Goal: Find specific page/section: Find specific page/section

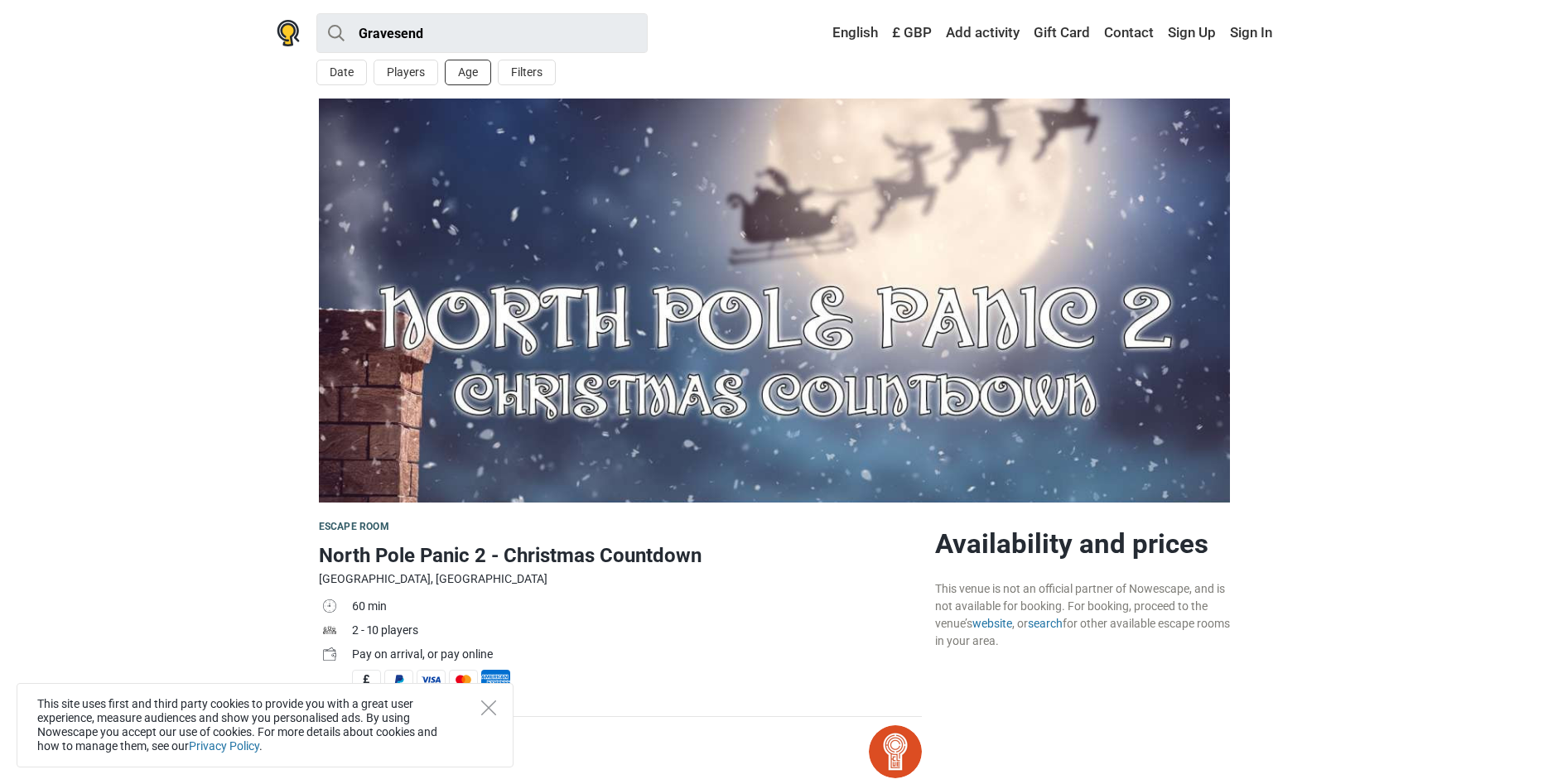
click at [469, 66] on button "Age" at bounding box center [468, 73] width 47 height 25
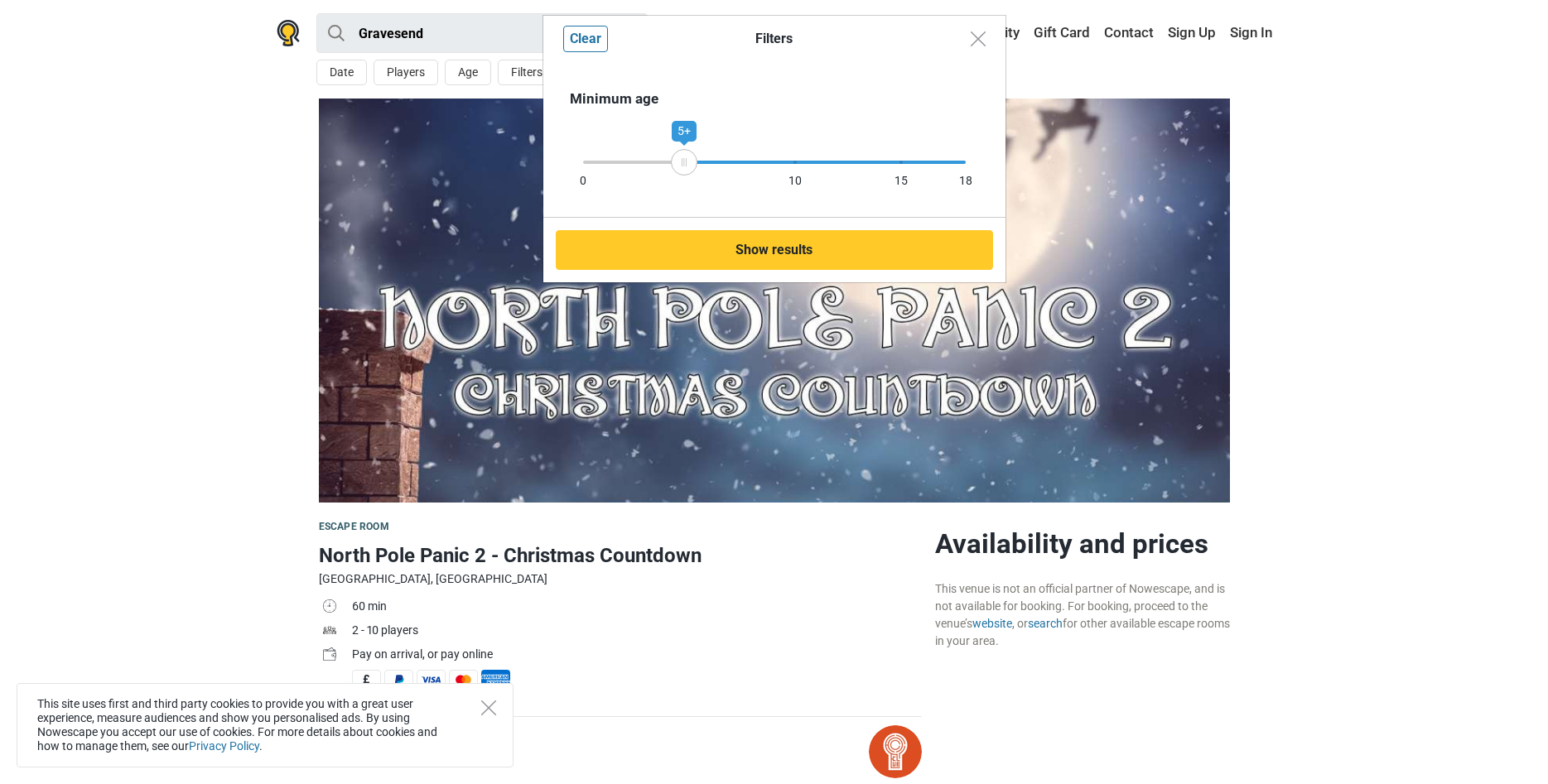
drag, startPoint x: 964, startPoint y: 164, endPoint x: 684, endPoint y: 165, distance: 280.0
click at [684, 165] on icon at bounding box center [684, 162] width 25 height 9
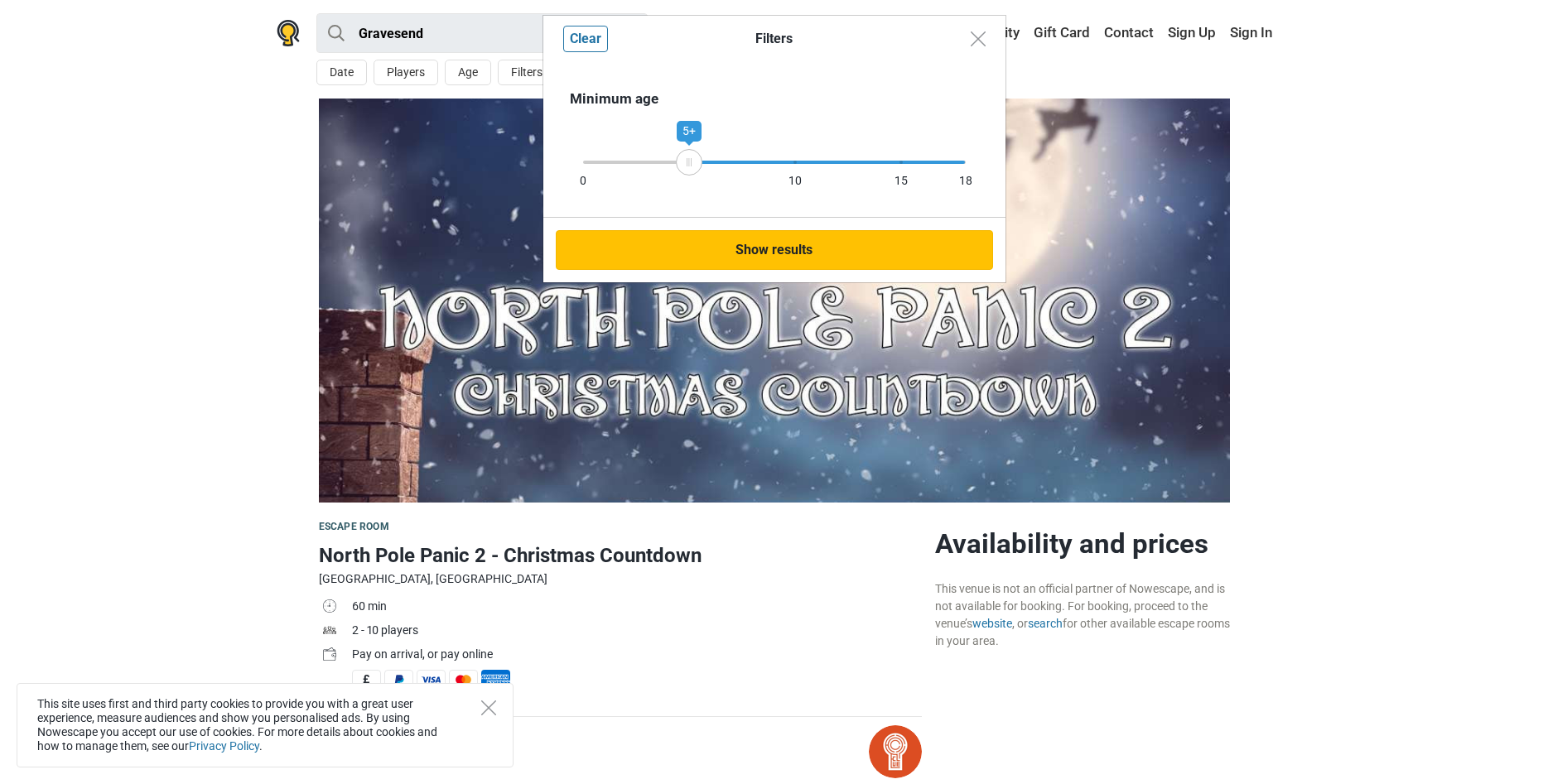
click at [683, 251] on button "Show results" at bounding box center [774, 249] width 437 height 40
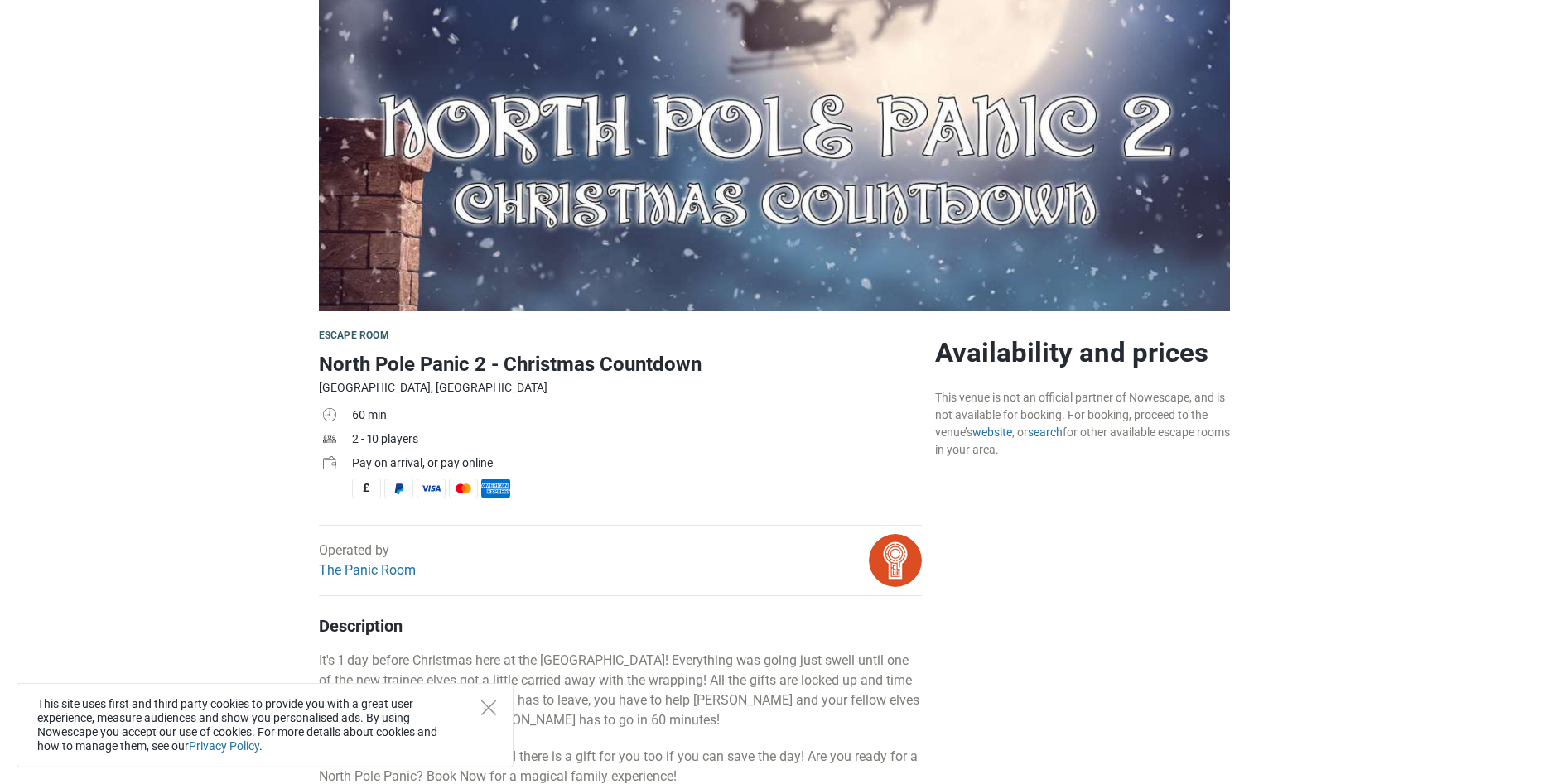
scroll to position [186, 0]
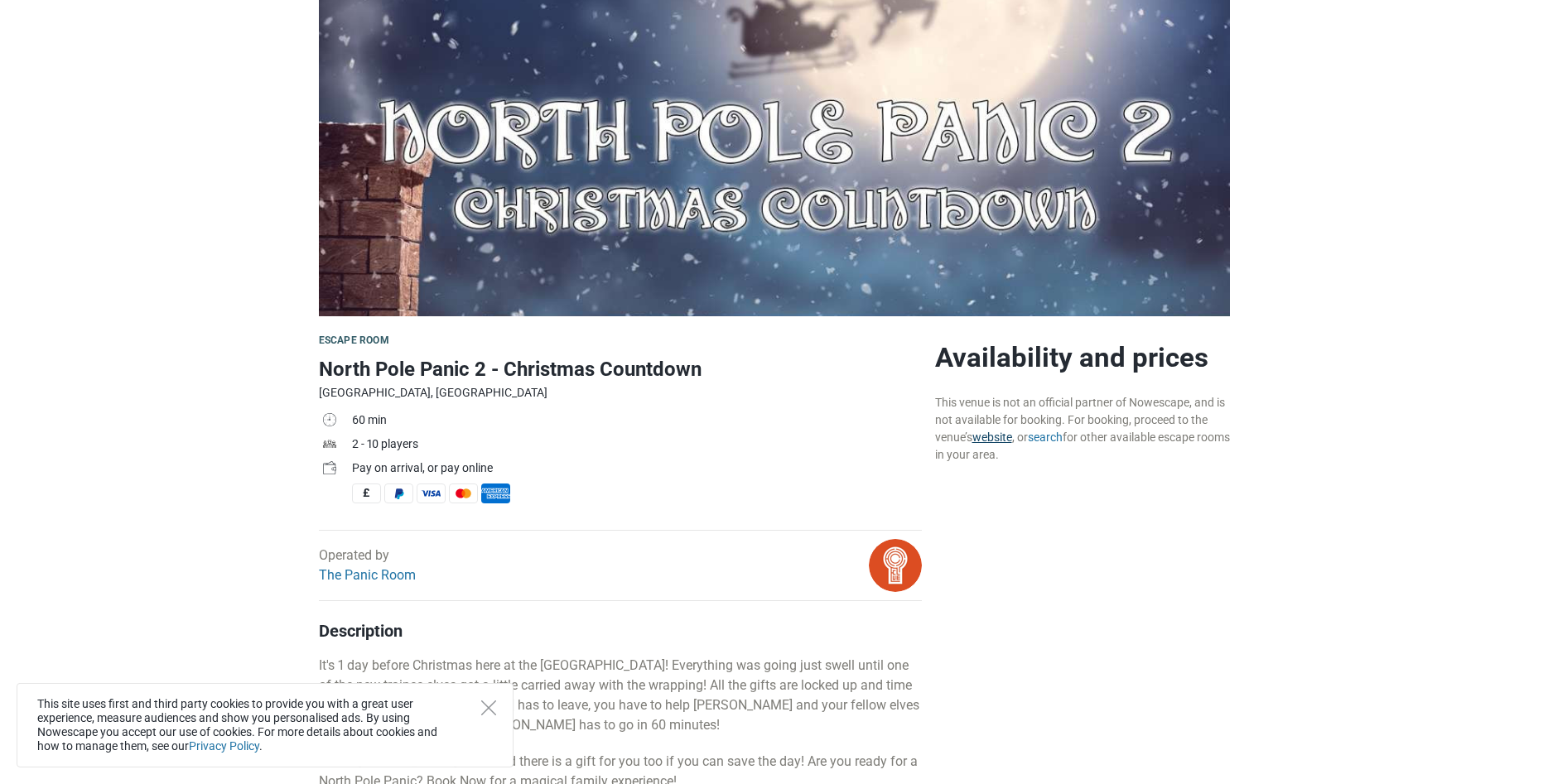
click at [995, 440] on link "website" at bounding box center [992, 437] width 40 height 14
